Goal: Navigation & Orientation: Find specific page/section

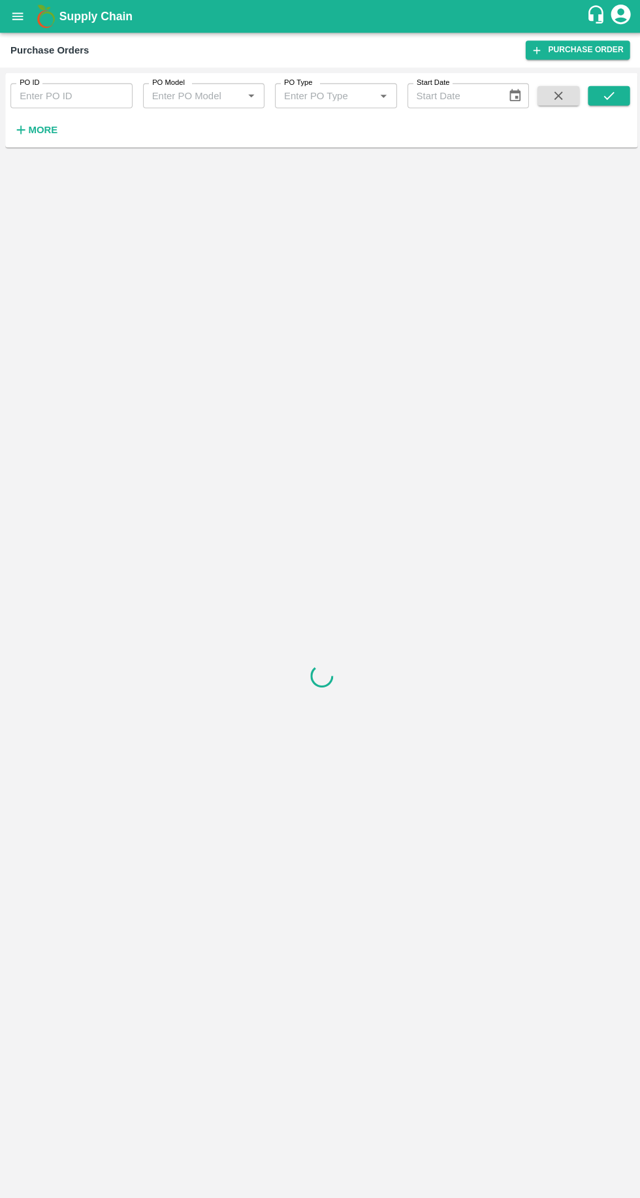
click at [53, 130] on strong "More" at bounding box center [42, 129] width 29 height 10
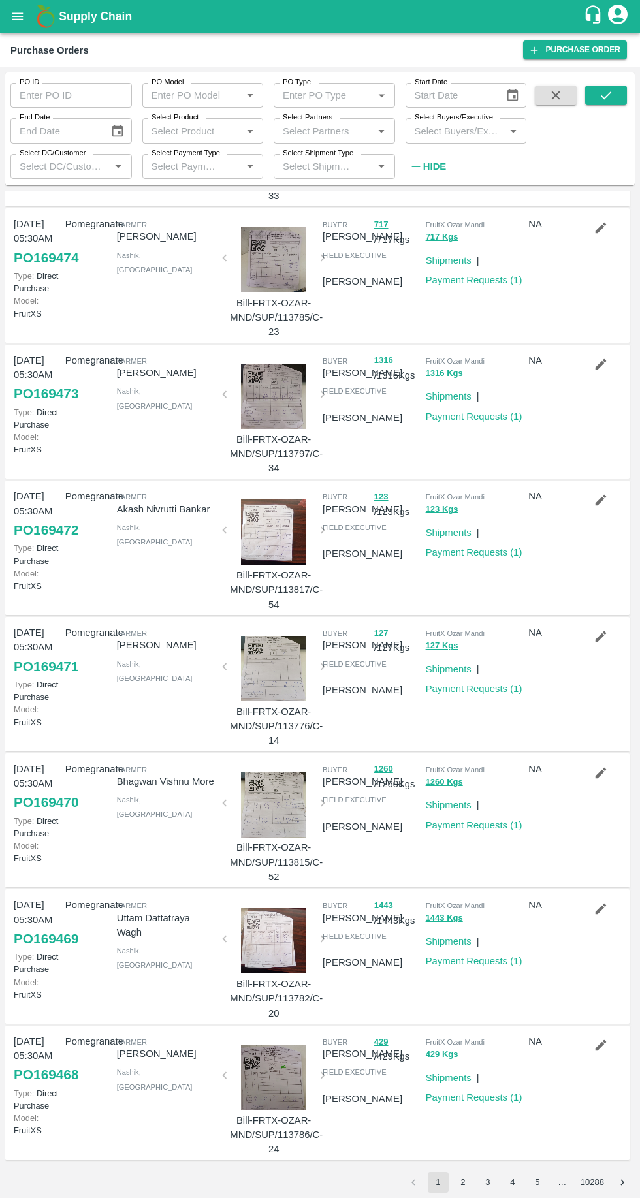
click at [461, 1183] on button "2" at bounding box center [462, 1181] width 21 height 21
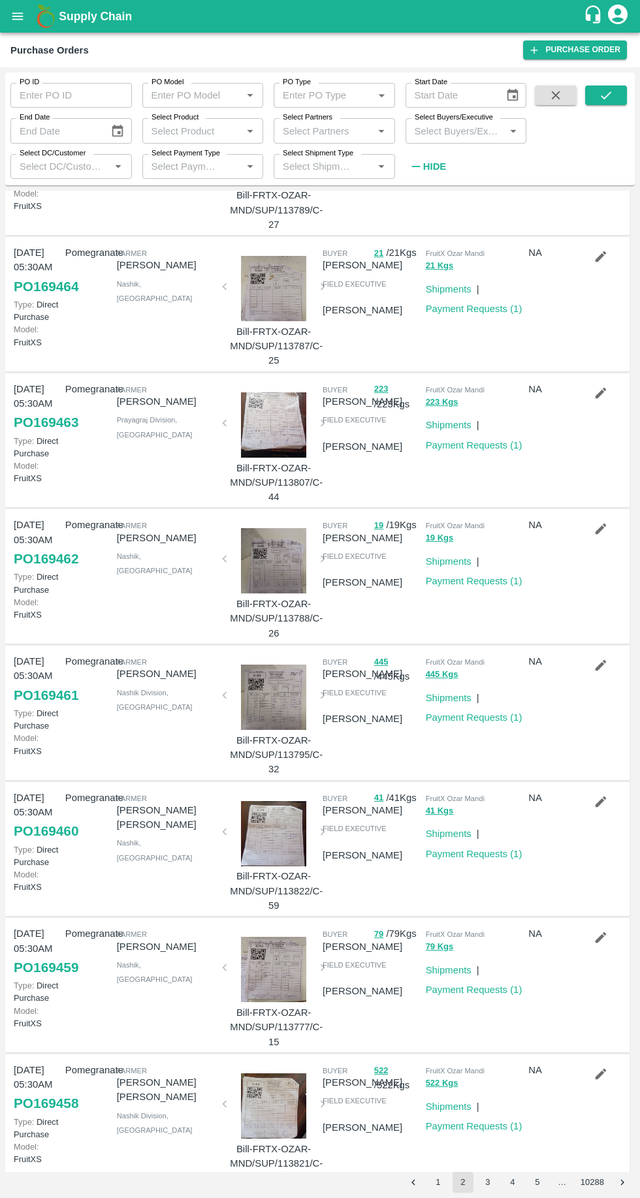
scroll to position [456, 0]
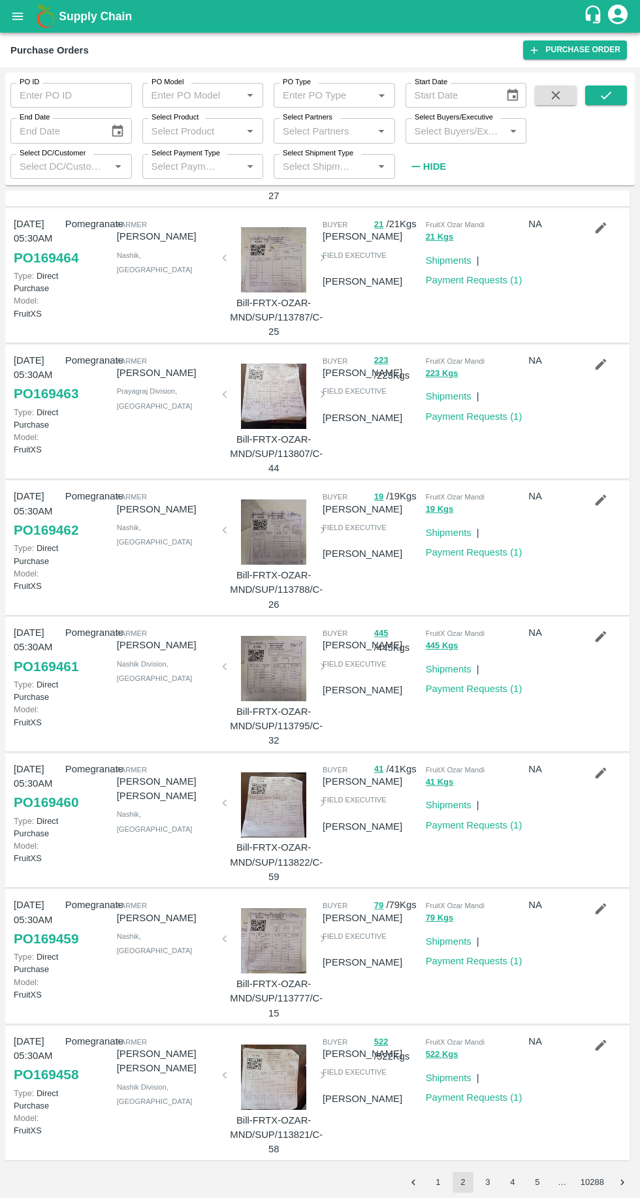
click at [487, 1182] on button "3" at bounding box center [487, 1181] width 21 height 21
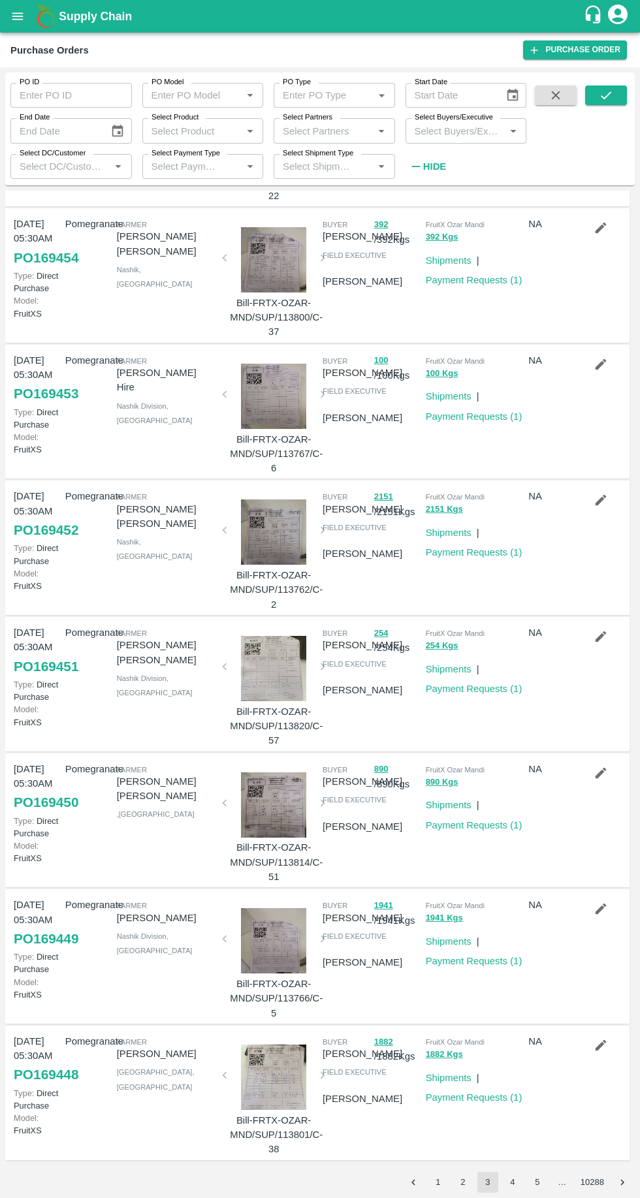
click at [512, 1182] on button "4" at bounding box center [512, 1181] width 21 height 21
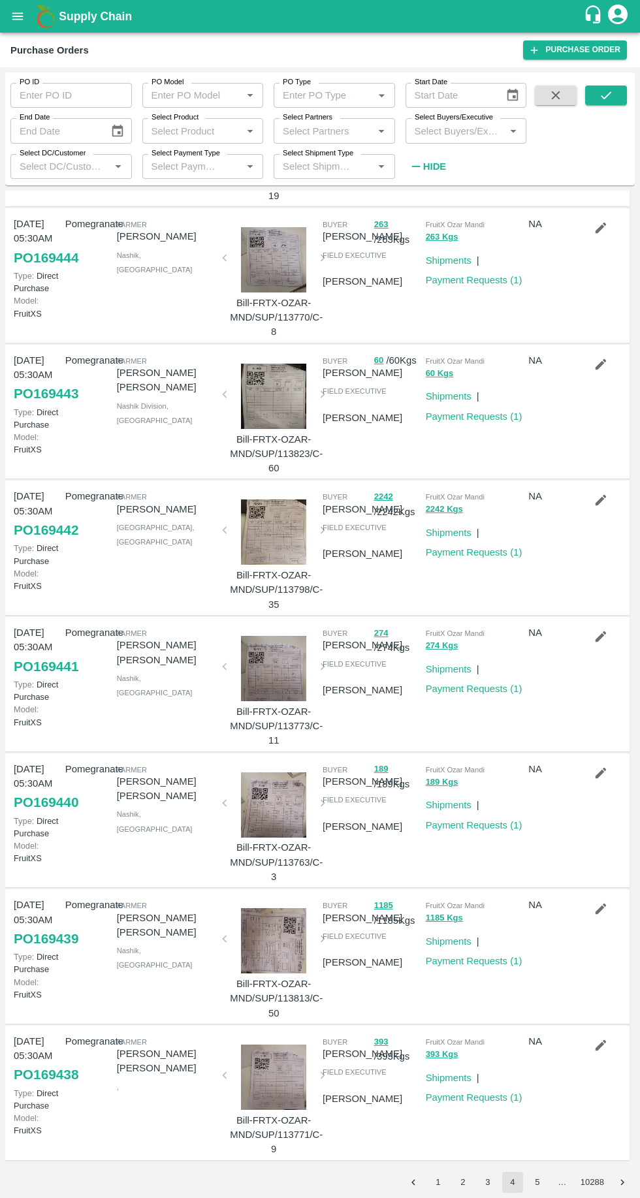
click at [534, 1186] on button "5" at bounding box center [537, 1181] width 21 height 21
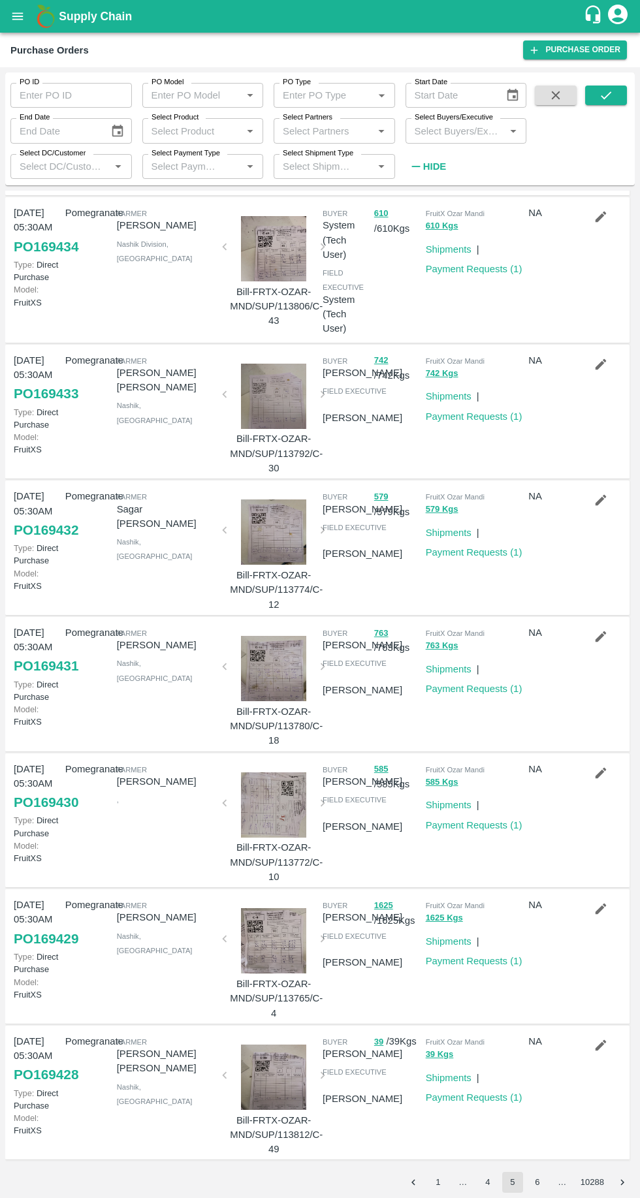
scroll to position [462, 0]
click at [536, 1182] on button "6" at bounding box center [537, 1181] width 21 height 21
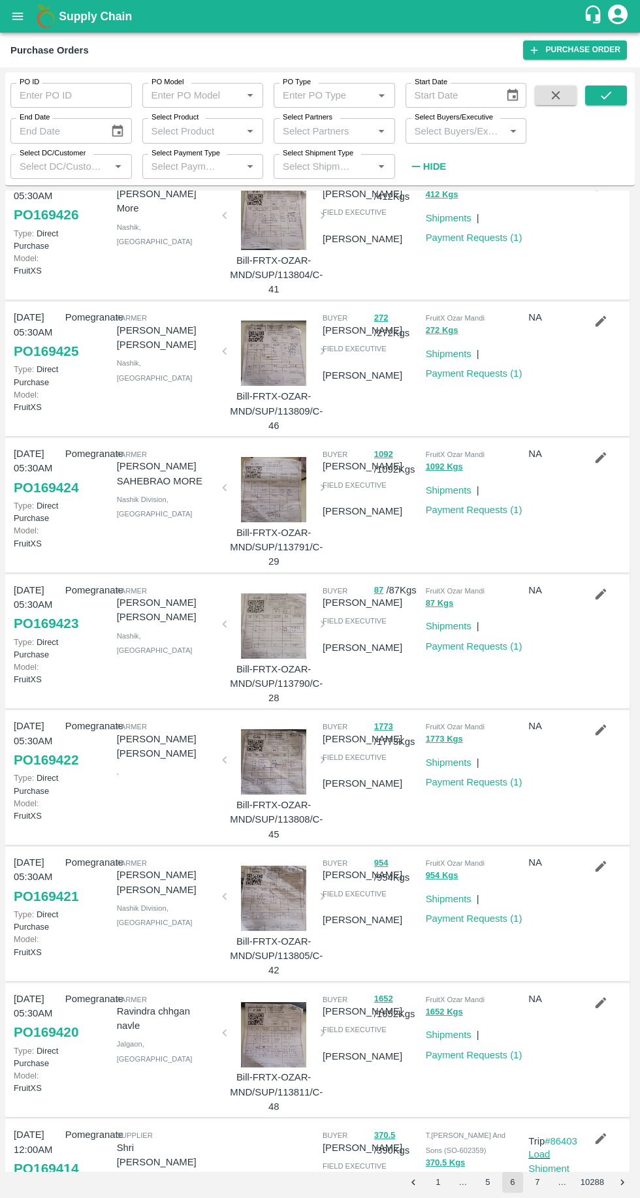
scroll to position [0, 0]
